Goal: Obtain resource: Obtain resource

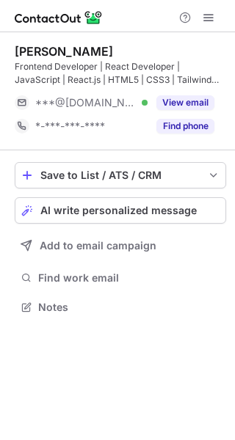
scroll to position [296, 235]
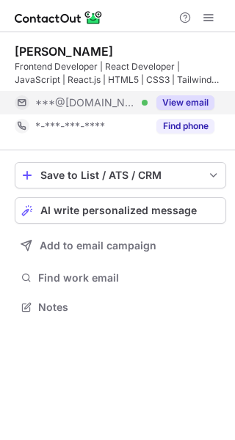
click at [191, 98] on button "View email" at bounding box center [185, 102] width 58 height 15
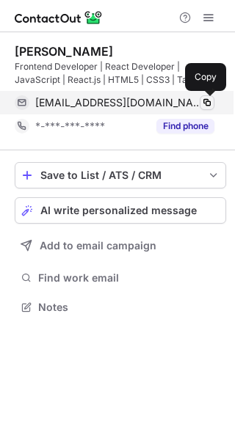
click at [200, 102] on button at bounding box center [207, 102] width 15 height 15
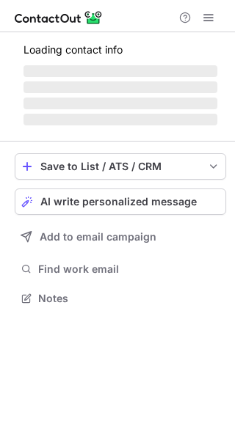
scroll to position [296, 235]
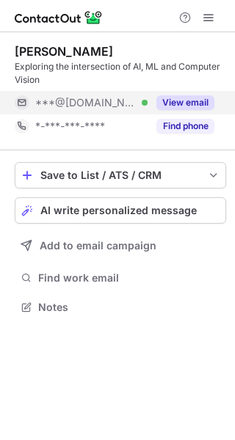
click at [182, 105] on button "View email" at bounding box center [185, 102] width 58 height 15
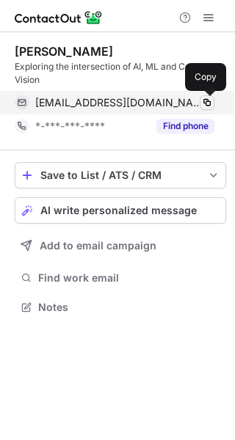
click at [208, 101] on span at bounding box center [207, 103] width 12 height 12
